Goal: Book appointment/travel/reservation

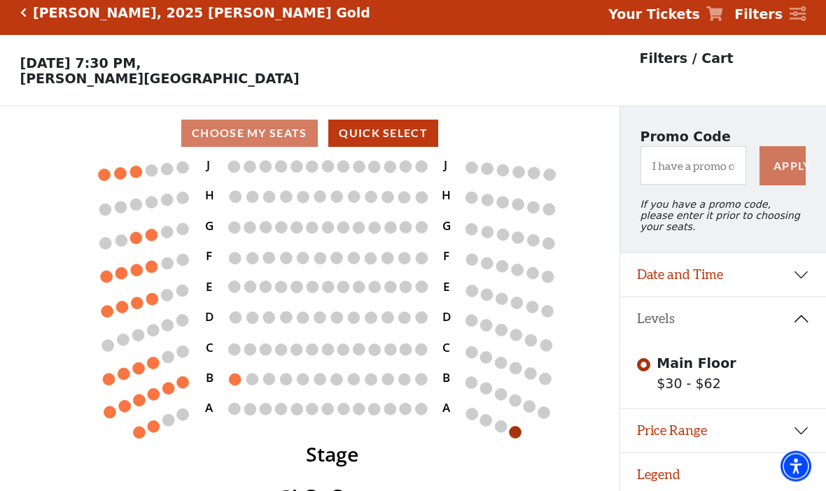
scroll to position [10, 0]
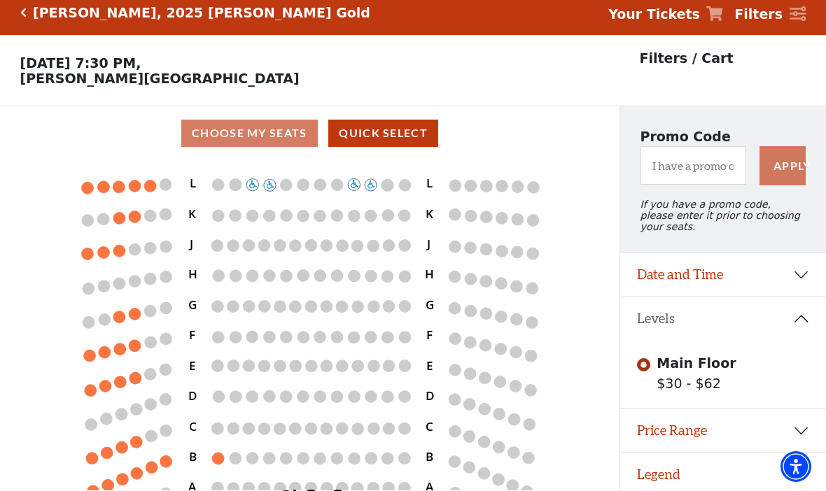
click at [162, 251] on circle at bounding box center [166, 247] width 12 height 12
click at [161, 251] on circle at bounding box center [166, 247] width 12 height 12
click at [154, 253] on circle at bounding box center [150, 248] width 12 height 12
click at [162, 253] on circle at bounding box center [166, 247] width 12 height 12
click at [274, 137] on div "Choose My Seats Quick Select" at bounding box center [309, 133] width 619 height 27
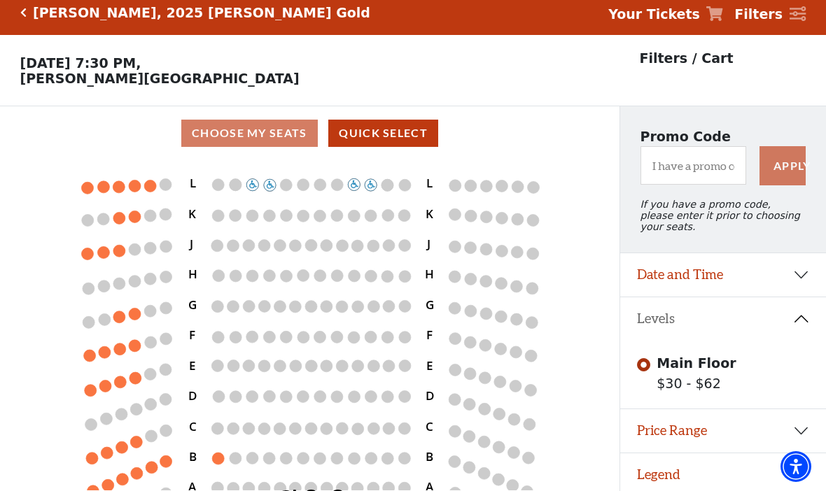
click at [155, 248] on circle at bounding box center [150, 248] width 12 height 12
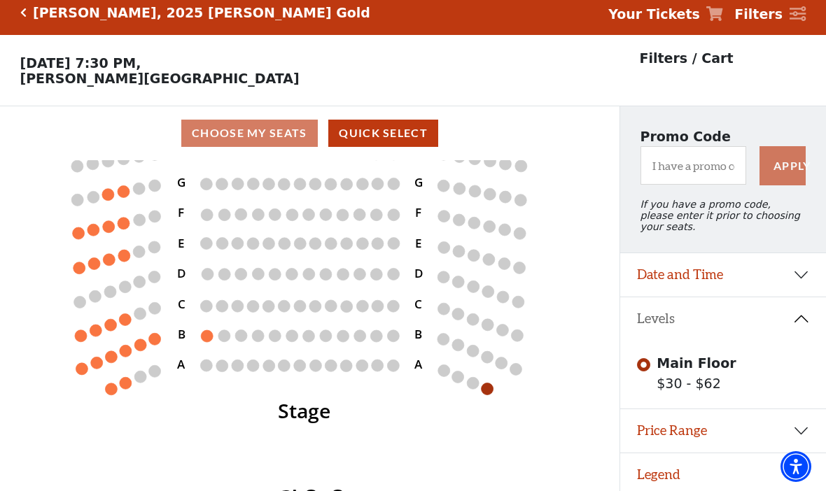
click at [146, 308] on icon "Stage L K J H G F E D C B A L K J H G F E D C B A" at bounding box center [310, 325] width 558 height 330
click at [155, 314] on circle at bounding box center [155, 308] width 12 height 12
click at [259, 147] on div "Choose My Seats Quick Select" at bounding box center [309, 133] width 619 height 27
click at [386, 141] on button "Quick Select" at bounding box center [383, 133] width 110 height 27
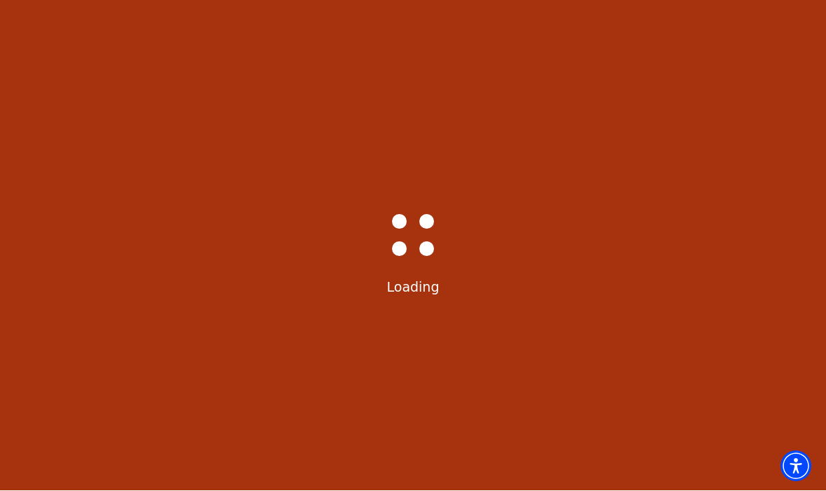
scroll to position [1, 0]
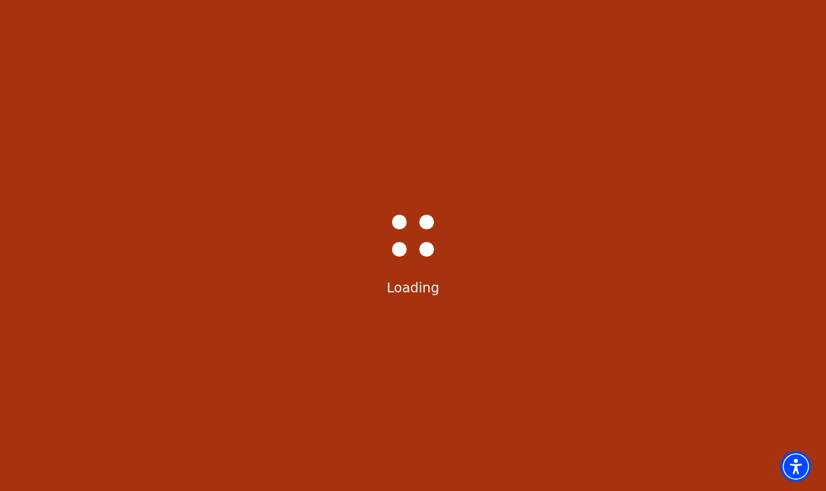
select select "6501"
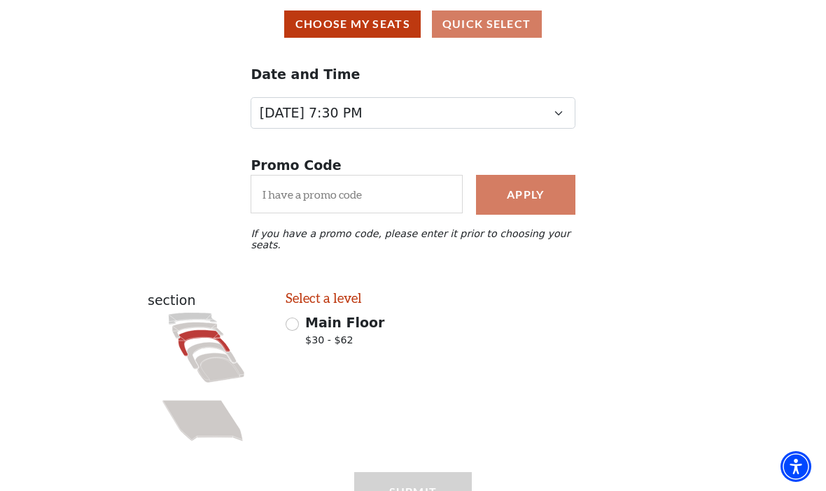
scroll to position [118, 0]
click at [311, 325] on span "Main Floor" at bounding box center [344, 323] width 79 height 15
click at [299, 325] on input "Main Floor $30 - $62" at bounding box center [292, 324] width 13 height 13
radio input "true"
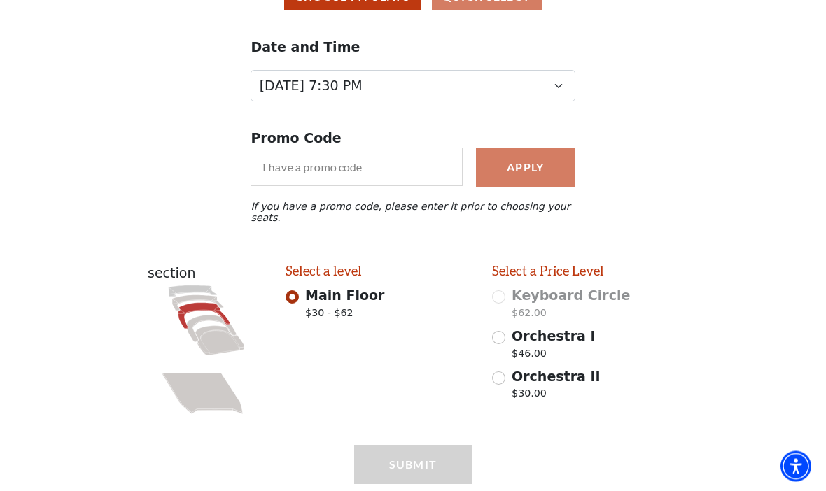
scroll to position [148, 0]
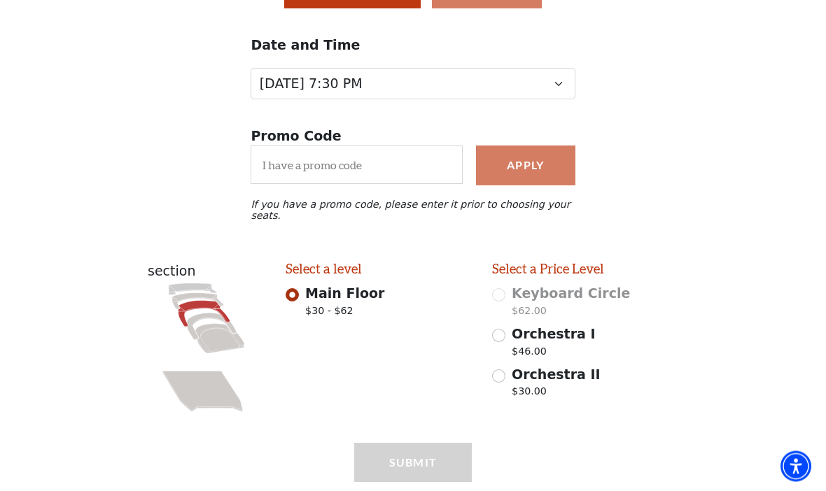
click at [503, 306] on div "Keyboard Circle $62.00" at bounding box center [585, 303] width 187 height 39
click at [503, 340] on input "Orchestra I $46.00" at bounding box center [498, 336] width 13 height 13
radio input "true"
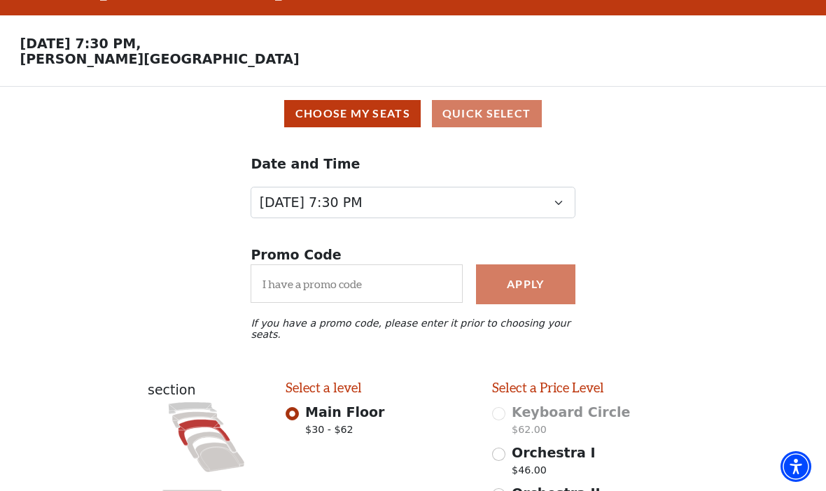
scroll to position [0, 0]
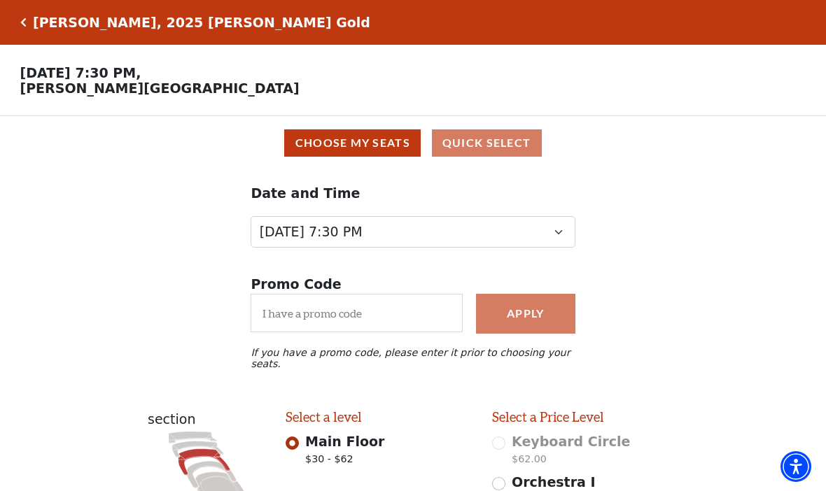
click at [365, 154] on button "Choose My Seats" at bounding box center [352, 142] width 136 height 27
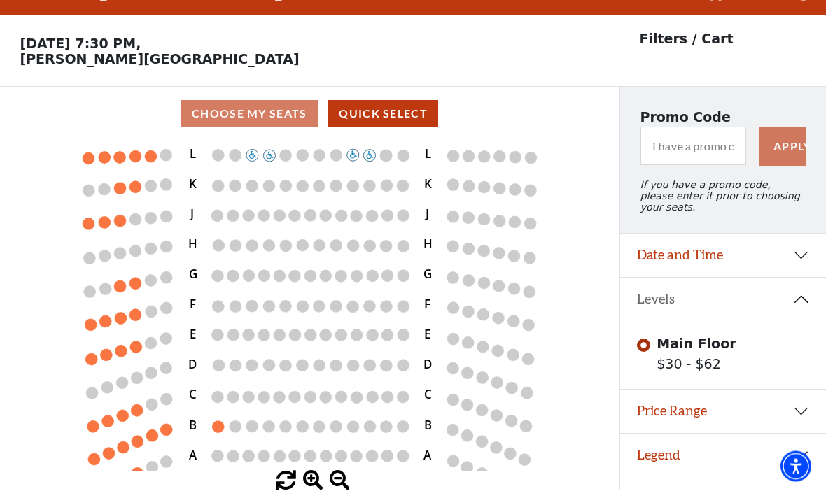
scroll to position [64, 0]
click at [169, 394] on circle at bounding box center [167, 400] width 12 height 12
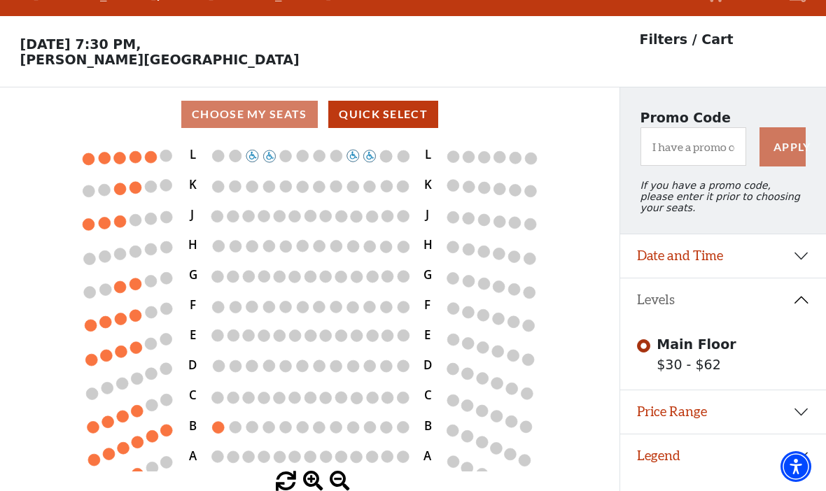
click at [642, 339] on input "Main Floor$30 - $62\a" at bounding box center [643, 345] width 13 height 13
click at [218, 392] on circle at bounding box center [218, 398] width 12 height 12
click at [799, 391] on button "Price Range" at bounding box center [723, 412] width 206 height 43
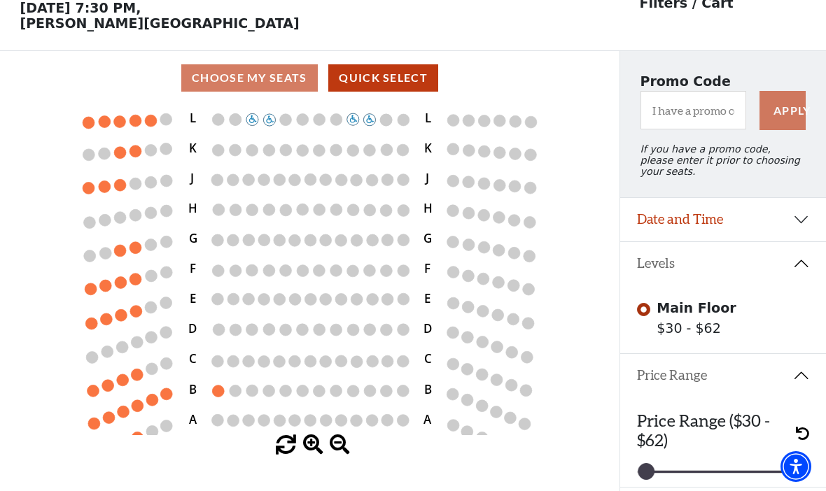
scroll to position [110, 0]
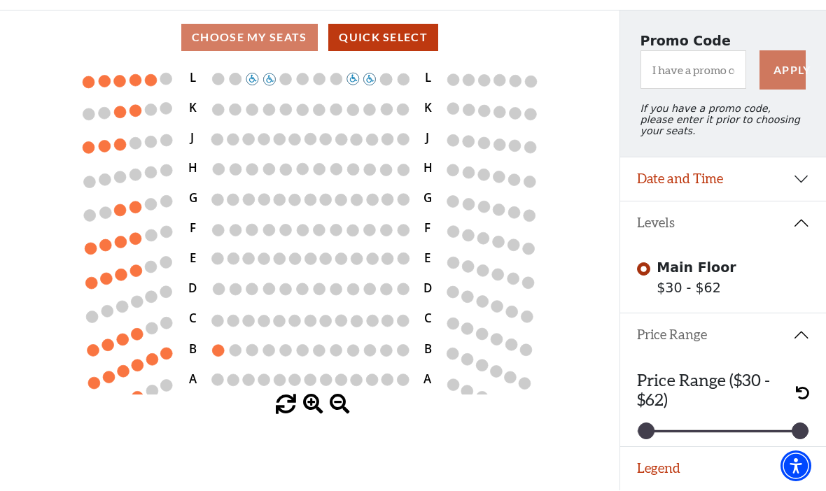
click at [794, 437] on div at bounding box center [799, 431] width 15 height 15
click at [288, 416] on span at bounding box center [286, 405] width 20 height 20
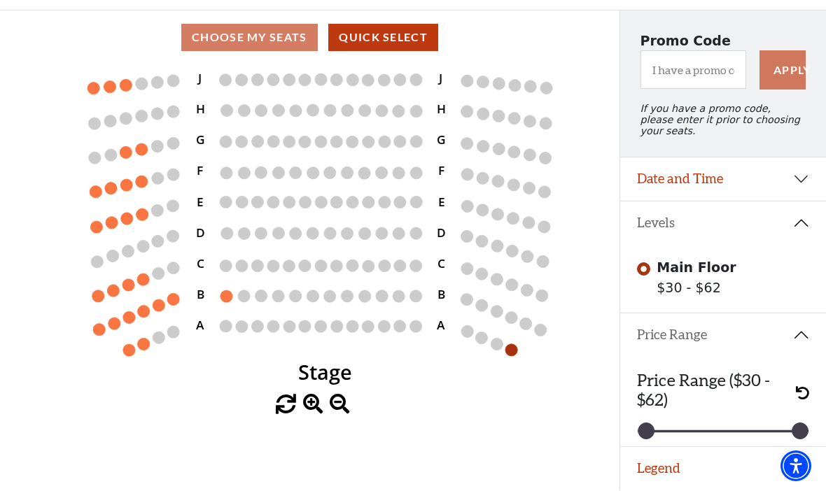
click at [184, 267] on icon "Stage L K J H G F E D C B A L K J H G F E D C B A" at bounding box center [310, 230] width 558 height 330
